Goal: Task Accomplishment & Management: Use online tool/utility

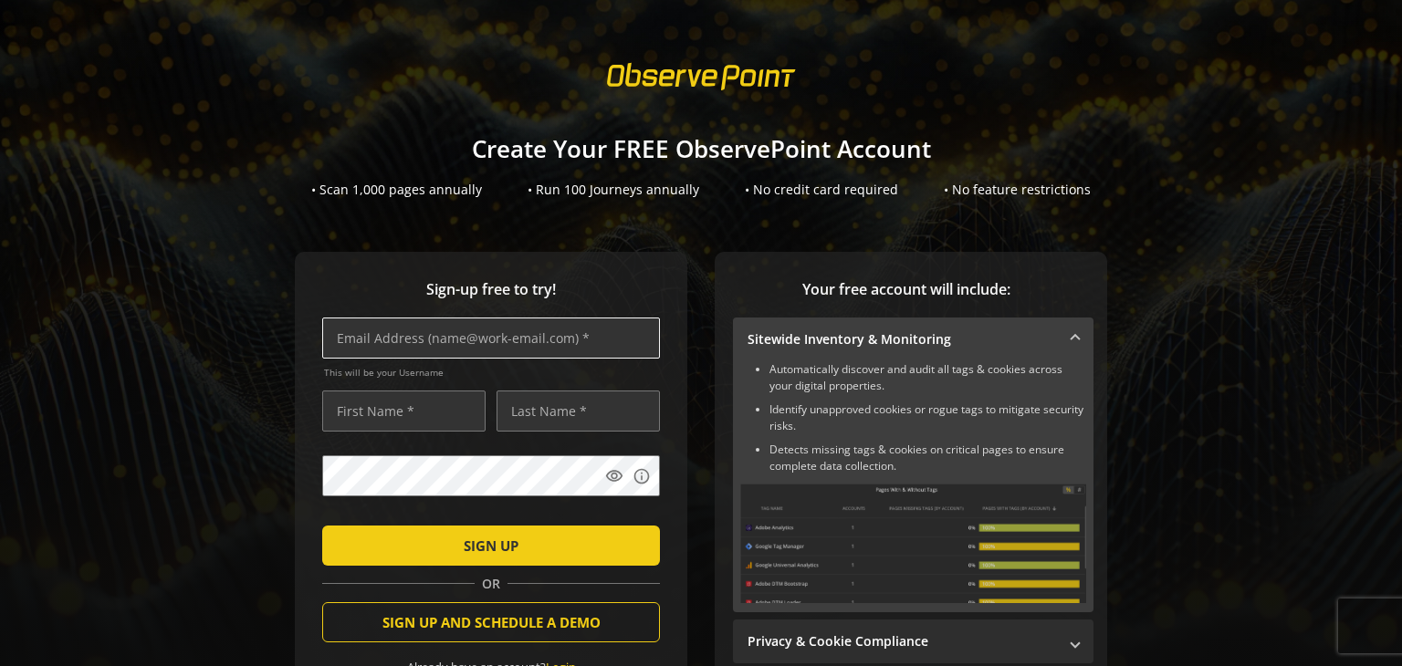
click at [440, 346] on input "text" at bounding box center [491, 338] width 338 height 41
type input "[EMAIL_ADDRESS][DOMAIN_NAME]"
type input "MArco"
type input "[PERSON_NAME]"
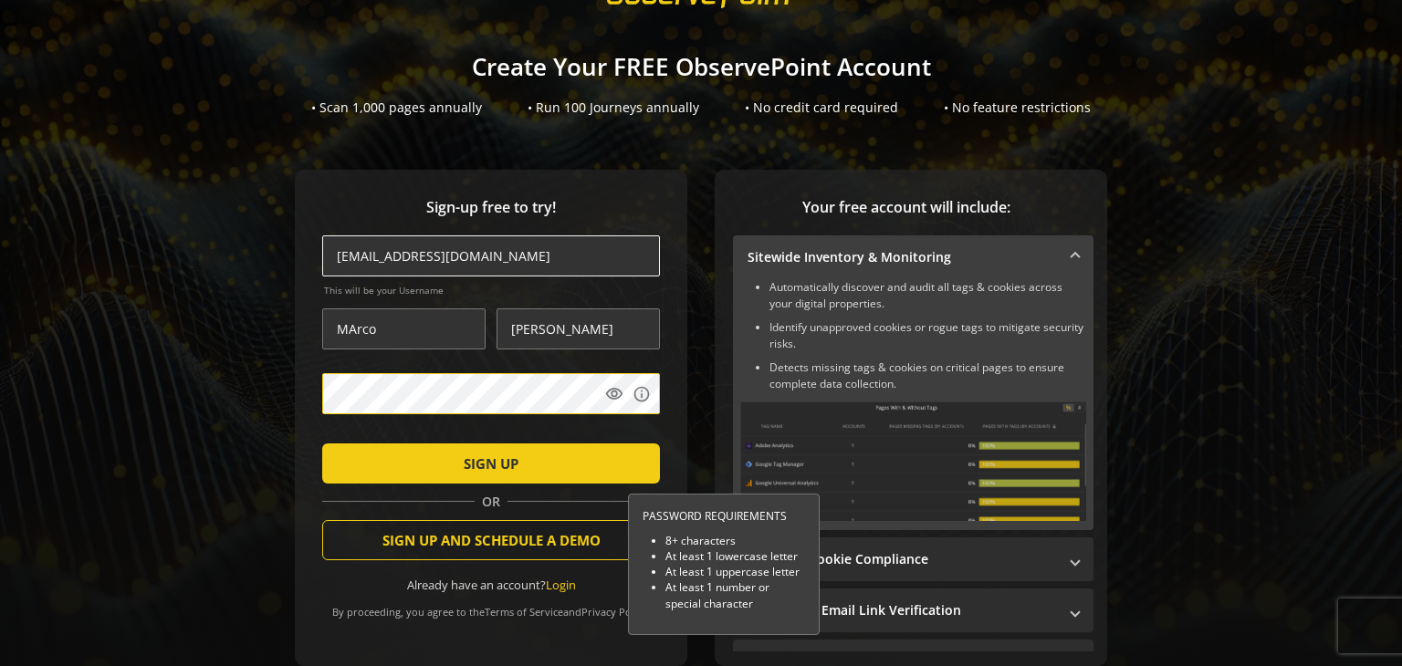
scroll to position [84, 0]
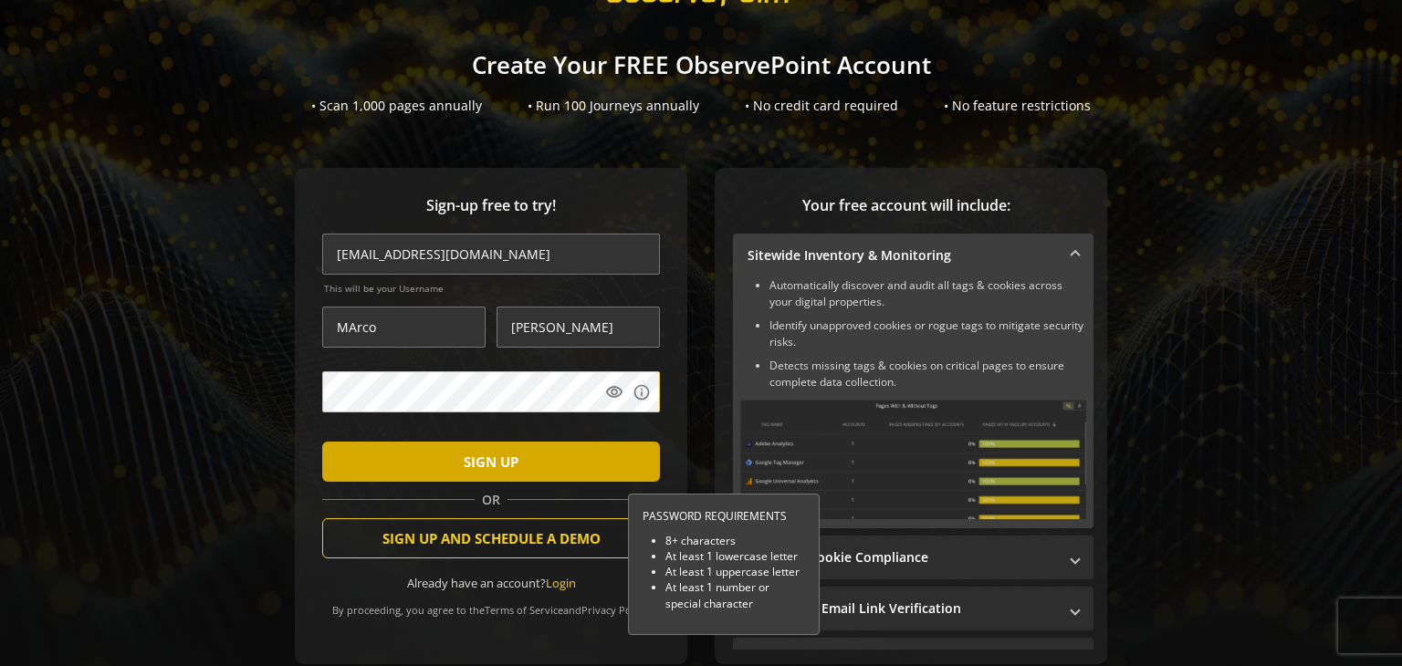
click at [540, 451] on span "submit" at bounding box center [491, 462] width 338 height 44
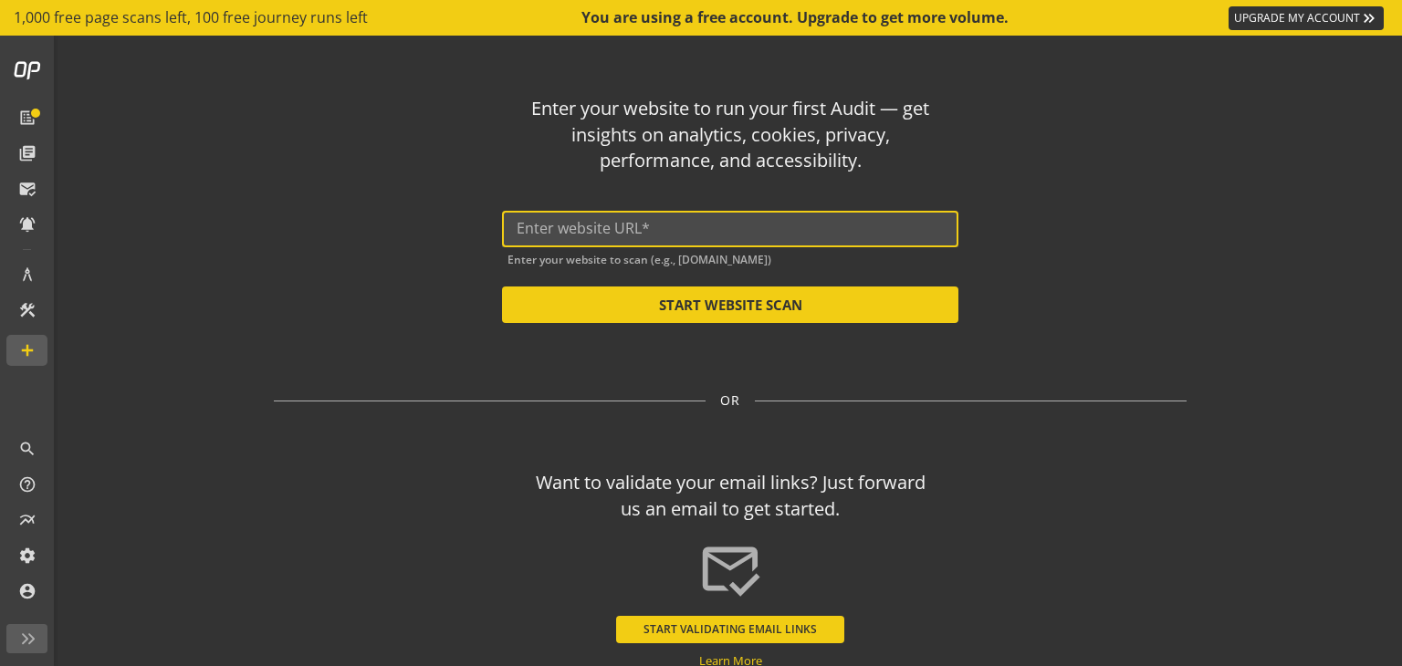
click at [624, 231] on input "text" at bounding box center [730, 228] width 427 height 17
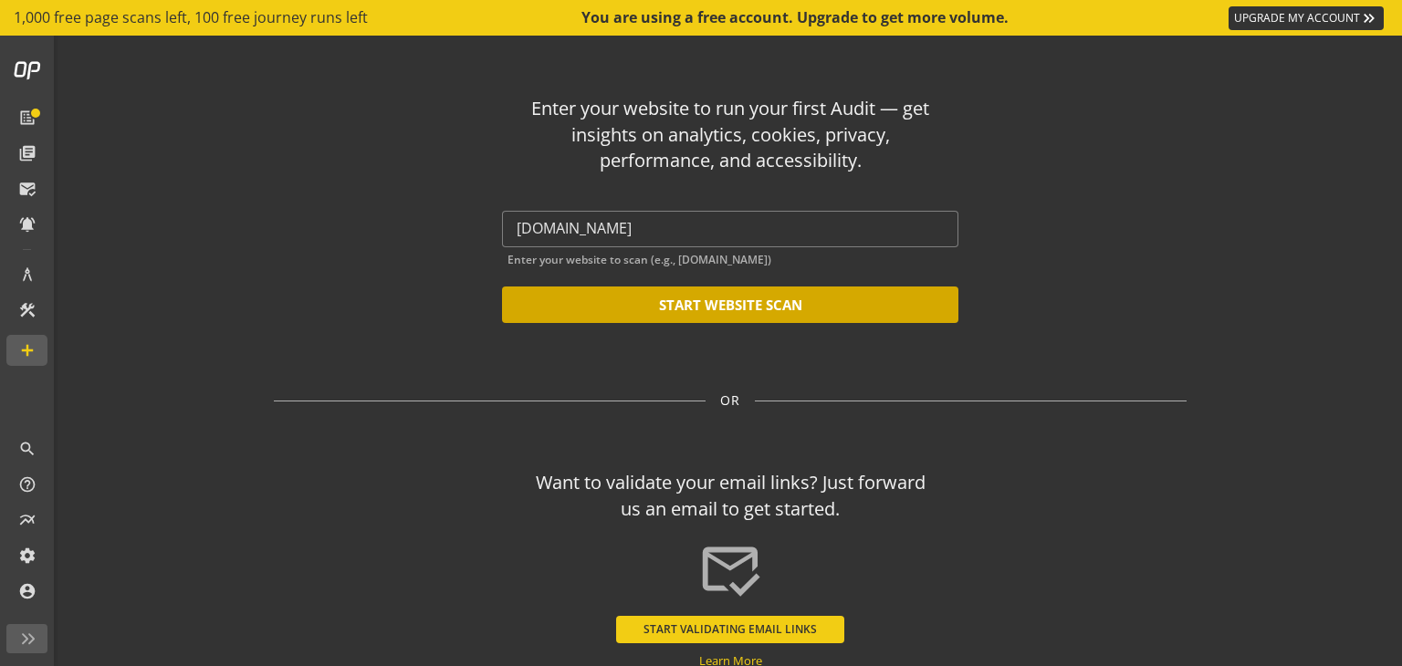
click at [711, 317] on button "START WEBSITE SCAN" at bounding box center [730, 305] width 456 height 37
type input "[URL][DOMAIN_NAME]"
